Goal: Task Accomplishment & Management: Use online tool/utility

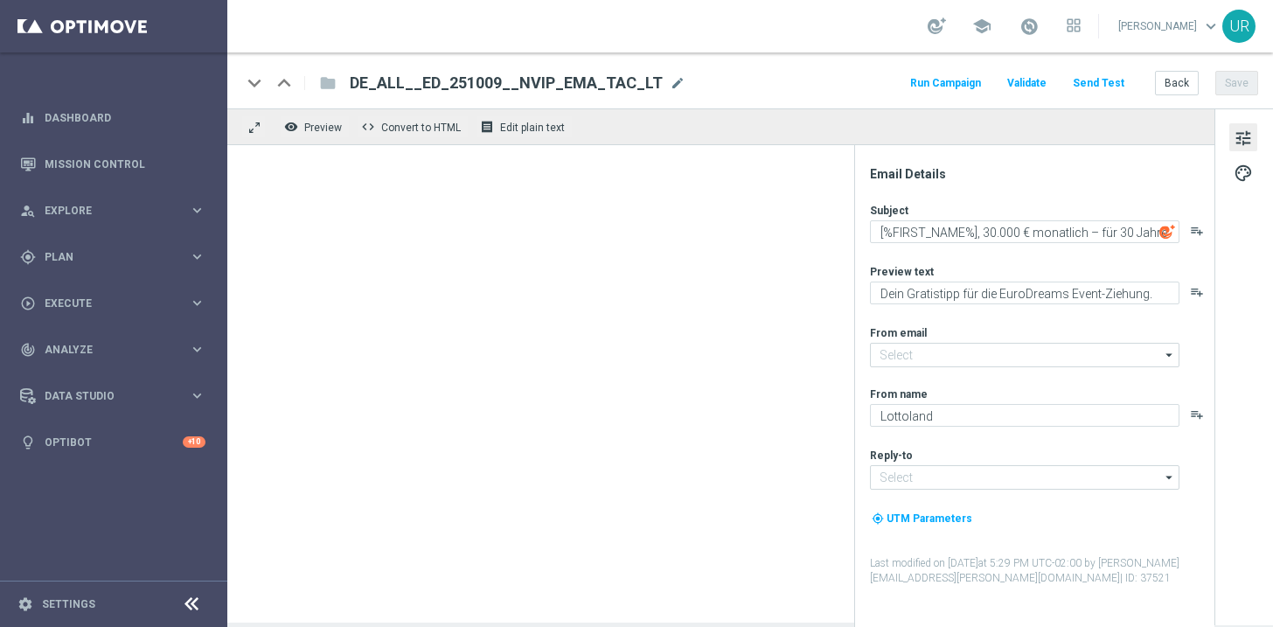
type input "[EMAIL_ADDRESS][DOMAIN_NAME]"
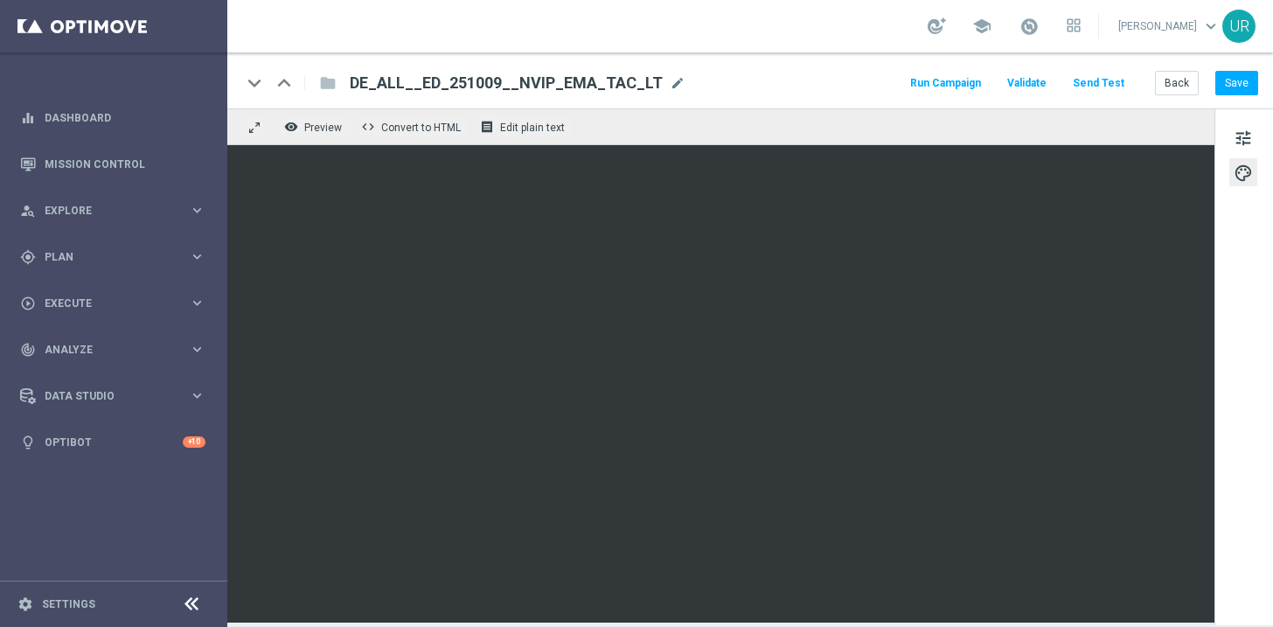
click at [1098, 80] on button "Send Test" at bounding box center [1098, 84] width 57 height 24
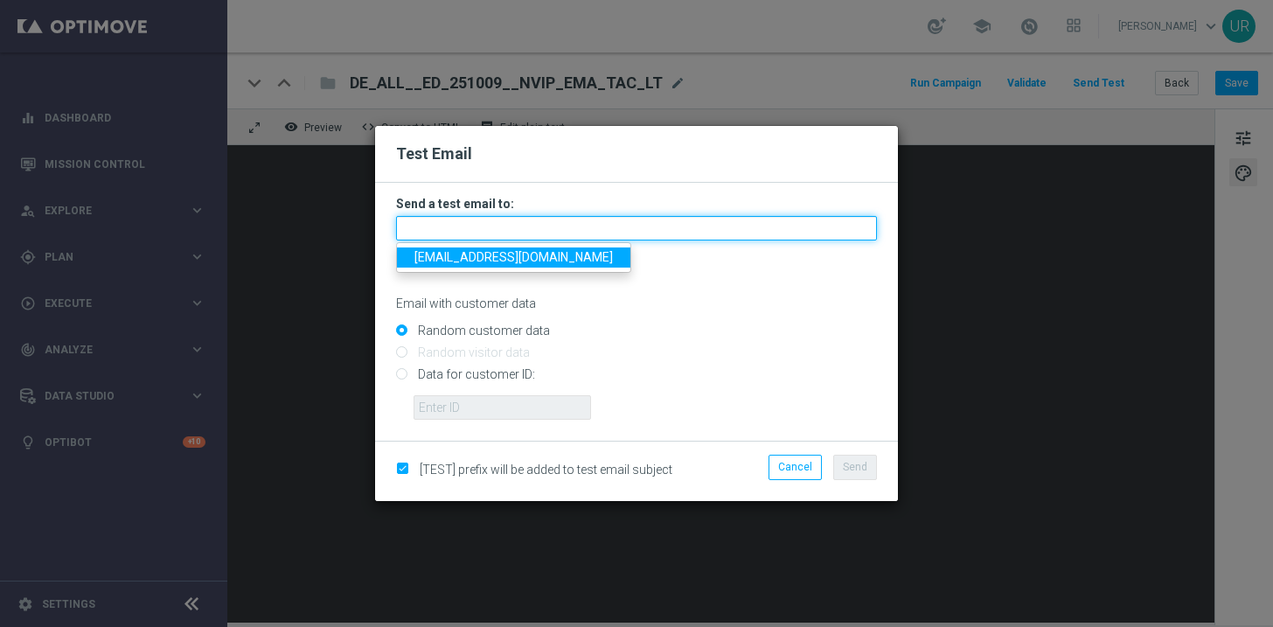
click at [533, 227] on input "text" at bounding box center [636, 228] width 481 height 24
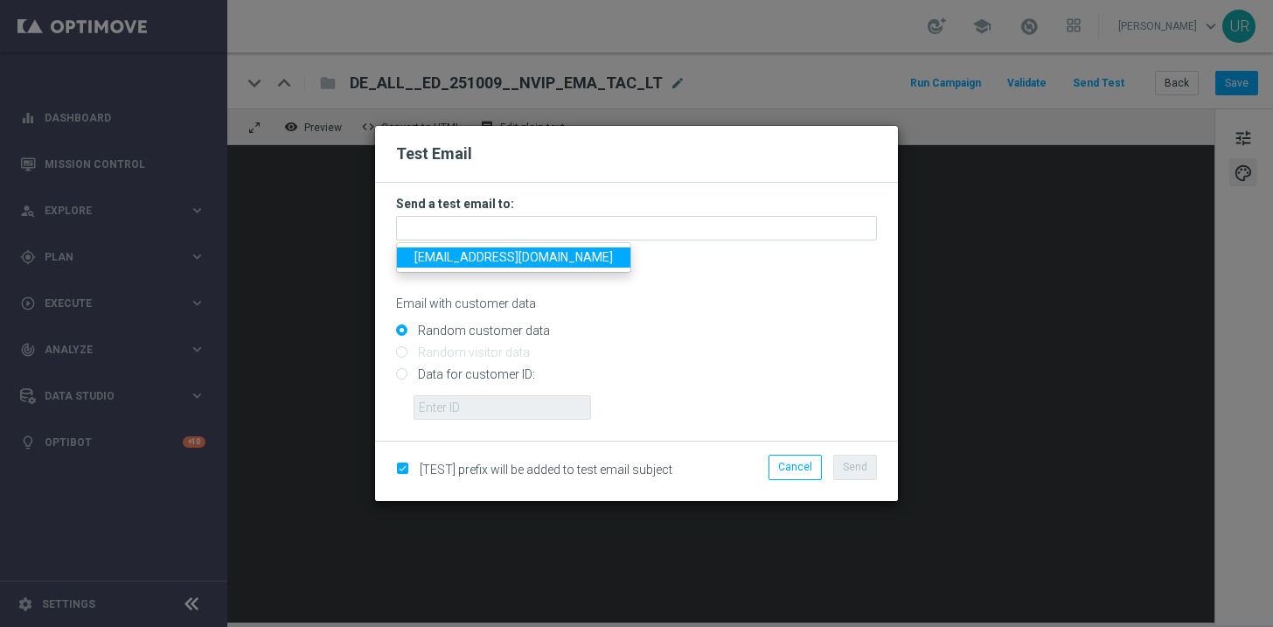
click at [466, 257] on span "[EMAIL_ADDRESS][DOMAIN_NAME]" at bounding box center [514, 257] width 199 height 14
type input "[EMAIL_ADDRESS][DOMAIN_NAME]"
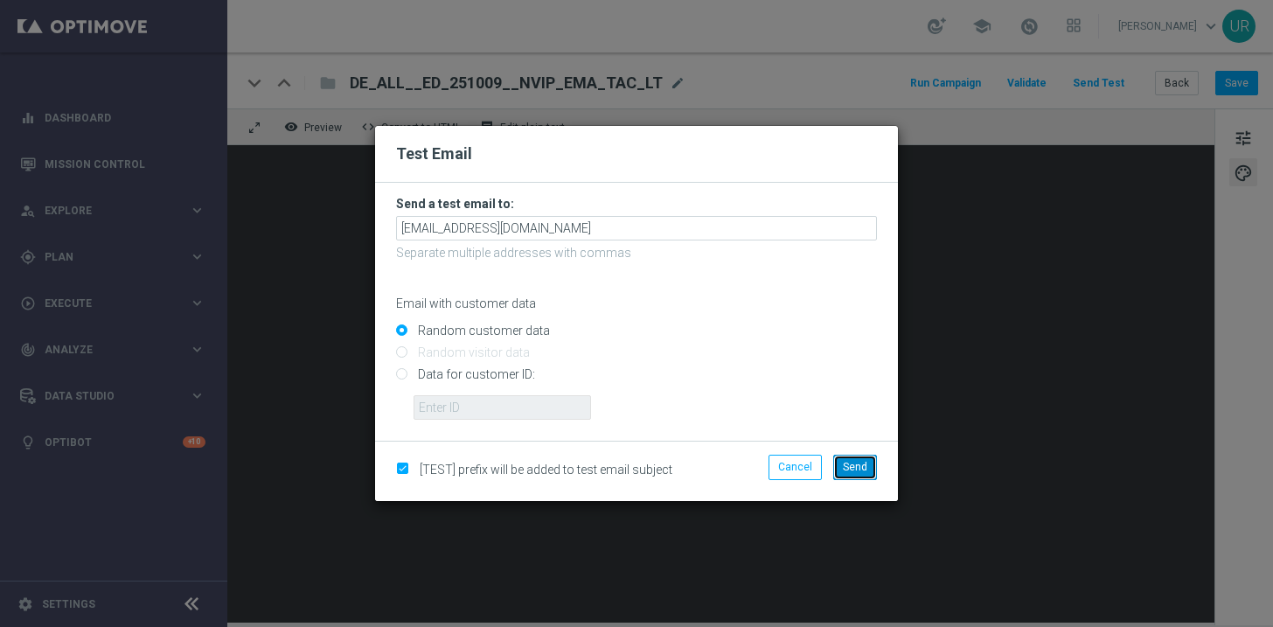
click at [855, 457] on button "Send" at bounding box center [855, 467] width 44 height 24
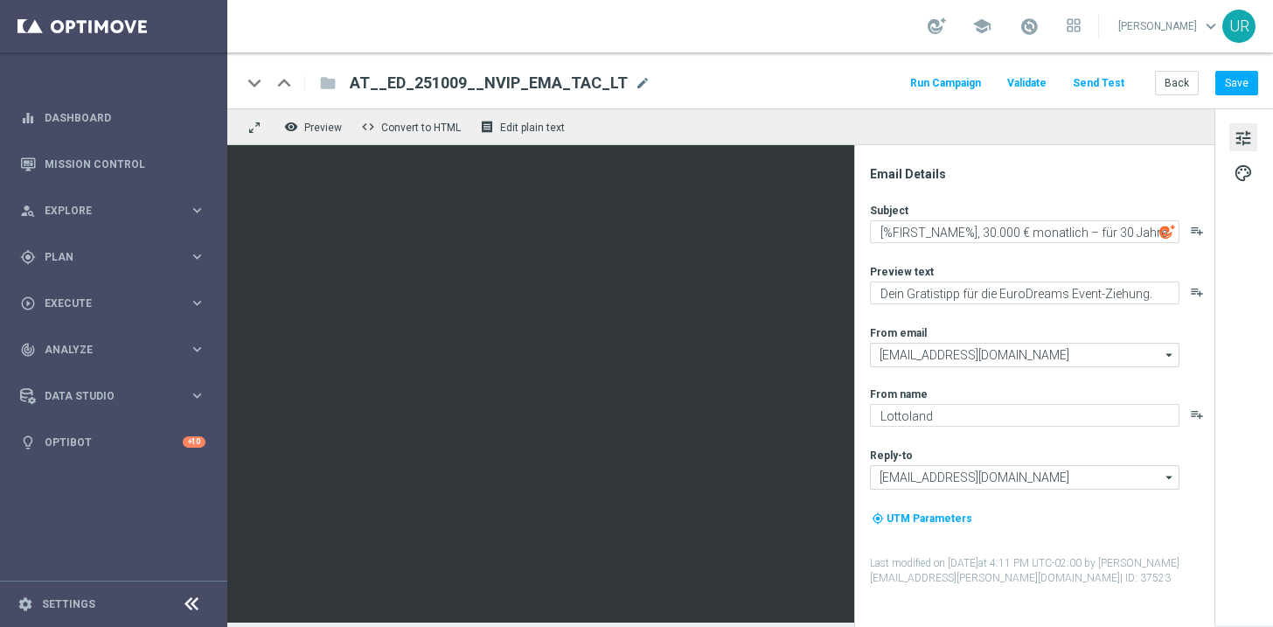
click at [1098, 73] on button "Send Test" at bounding box center [1098, 84] width 57 height 24
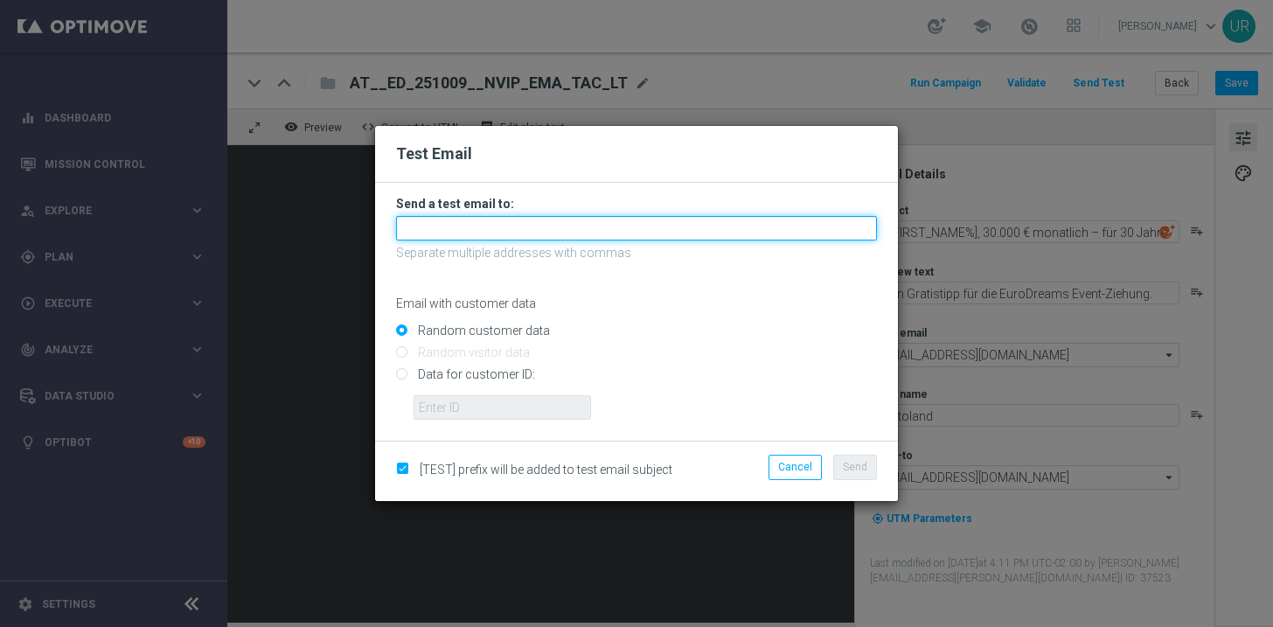
click at [667, 222] on input "text" at bounding box center [636, 228] width 481 height 24
type input "[PERSON_NAME][EMAIL_ADDRESS][DOMAIN_NAME]"
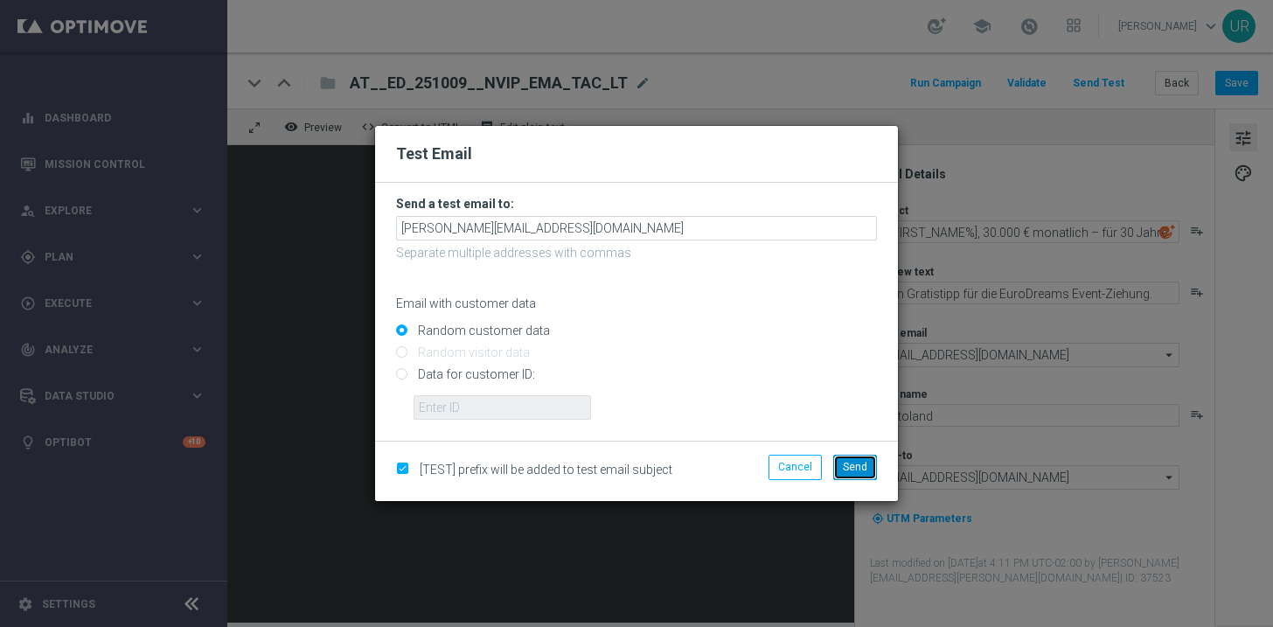
click at [852, 467] on span "Send" at bounding box center [855, 467] width 24 height 12
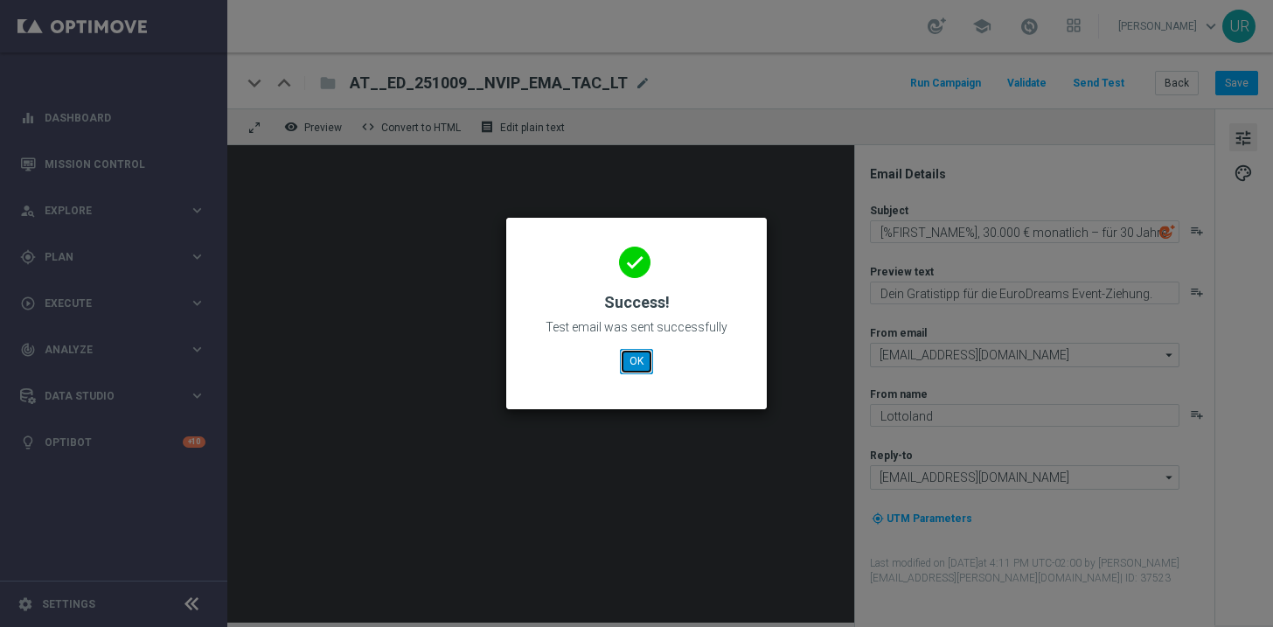
click at [643, 361] on button "OK" at bounding box center [636, 361] width 33 height 24
